Goal: Information Seeking & Learning: Learn about a topic

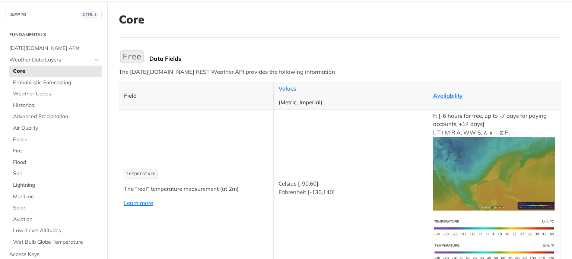
scroll to position [38, 0]
click at [28, 126] on span "Air Quality" at bounding box center [56, 128] width 87 height 7
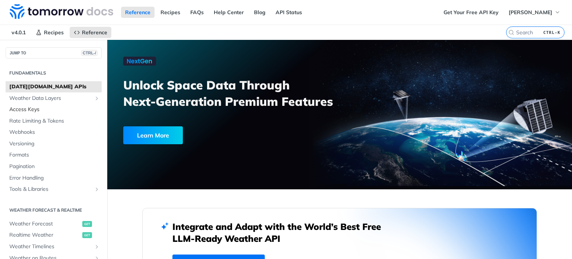
drag, startPoint x: 0, startPoint y: 0, endPoint x: 24, endPoint y: 104, distance: 106.9
click at [24, 104] on link "Access Keys" at bounding box center [54, 109] width 96 height 11
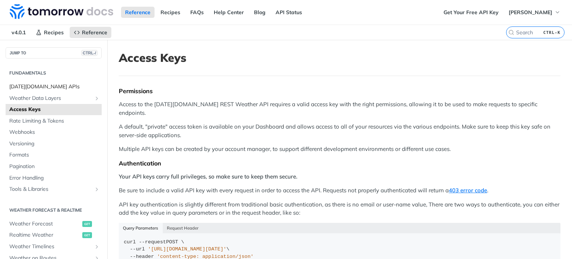
click at [52, 83] on span "[DATE][DOMAIN_NAME] APIs" at bounding box center [54, 86] width 90 height 7
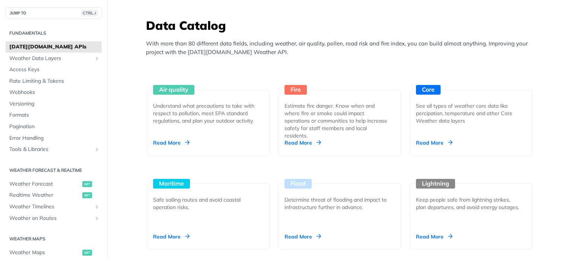
scroll to position [649, 0]
click at [185, 138] on div "Air quality Understand what precautions to take with respect to pollution, meet…" at bounding box center [208, 123] width 123 height 66
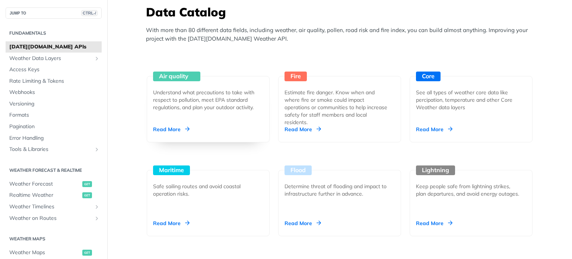
scroll to position [662, 0]
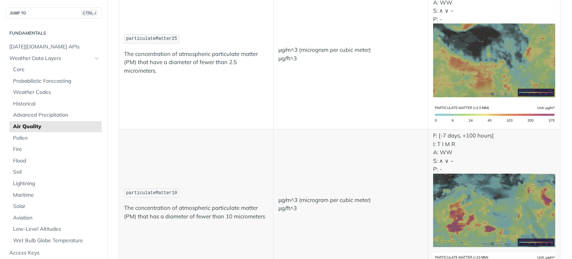
scroll to position [155, 0]
click at [40, 101] on span "Historical" at bounding box center [56, 103] width 87 height 7
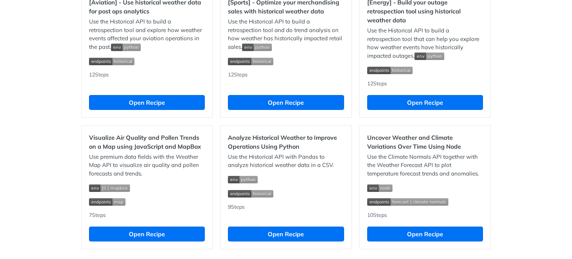
scroll to position [710, 0]
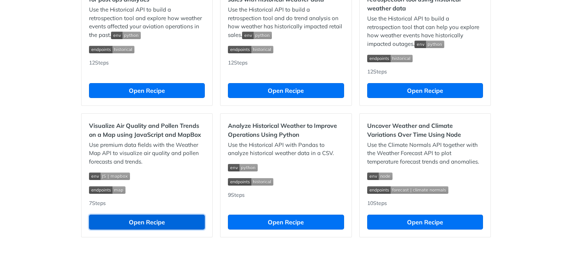
click at [150, 229] on button "Open Recipe" at bounding box center [147, 221] width 116 height 15
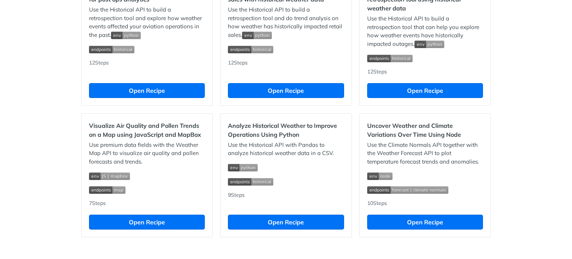
click at [21, 74] on div "Jump to Content Reference Recipes FAQs Help Center Blog API Status Recipes Refe…" at bounding box center [286, 129] width 572 height 259
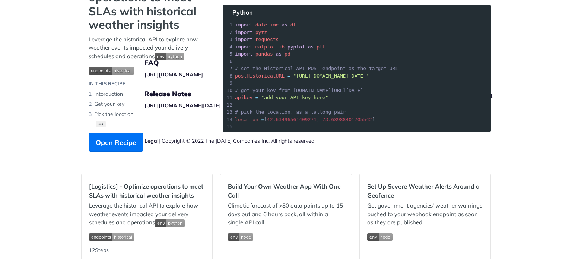
scroll to position [77, 0]
